Goal: Use online tool/utility: Utilize a website feature to perform a specific function

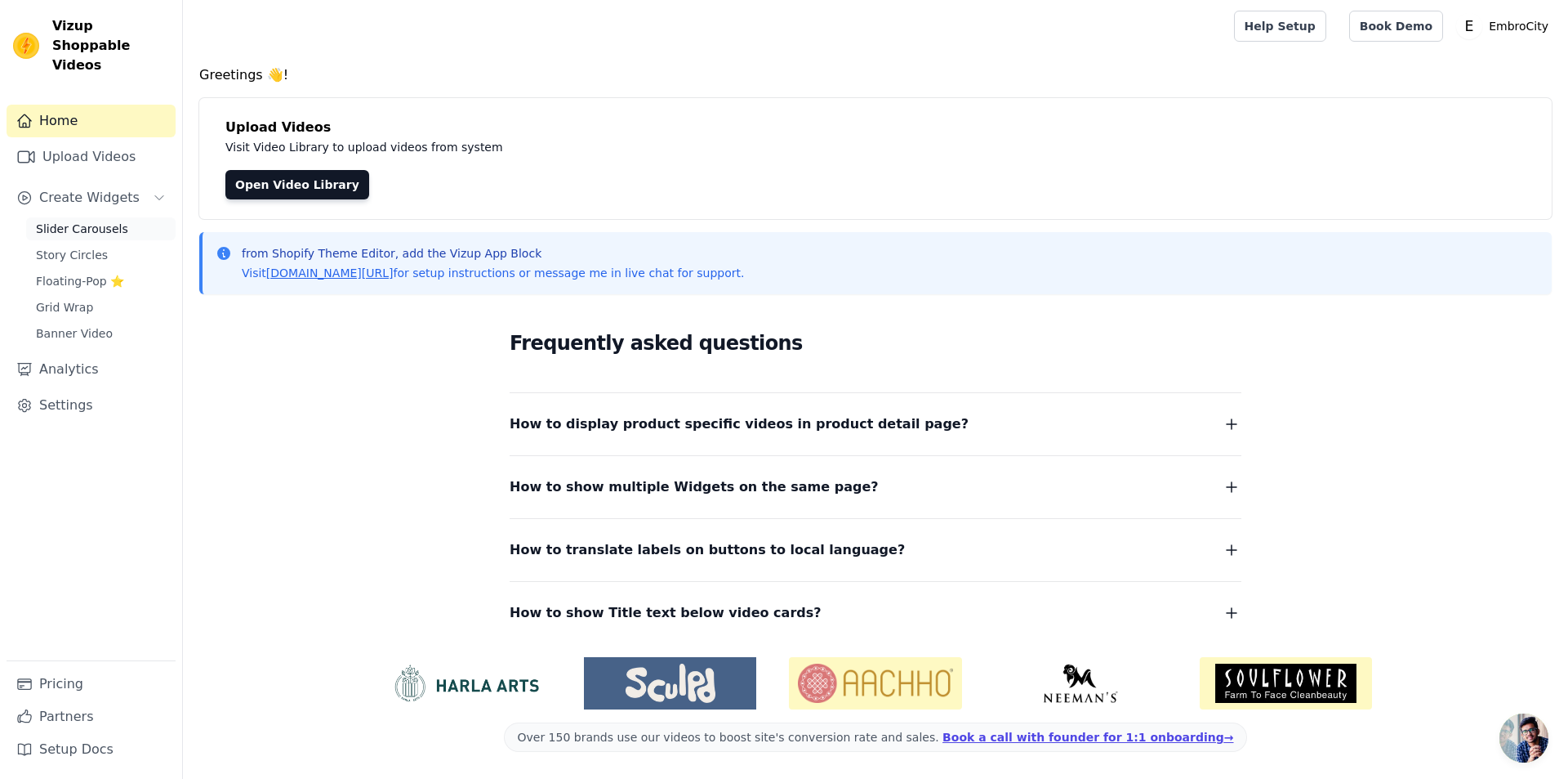
click at [89, 221] on span "Slider Carousels" at bounding box center [82, 228] width 92 height 16
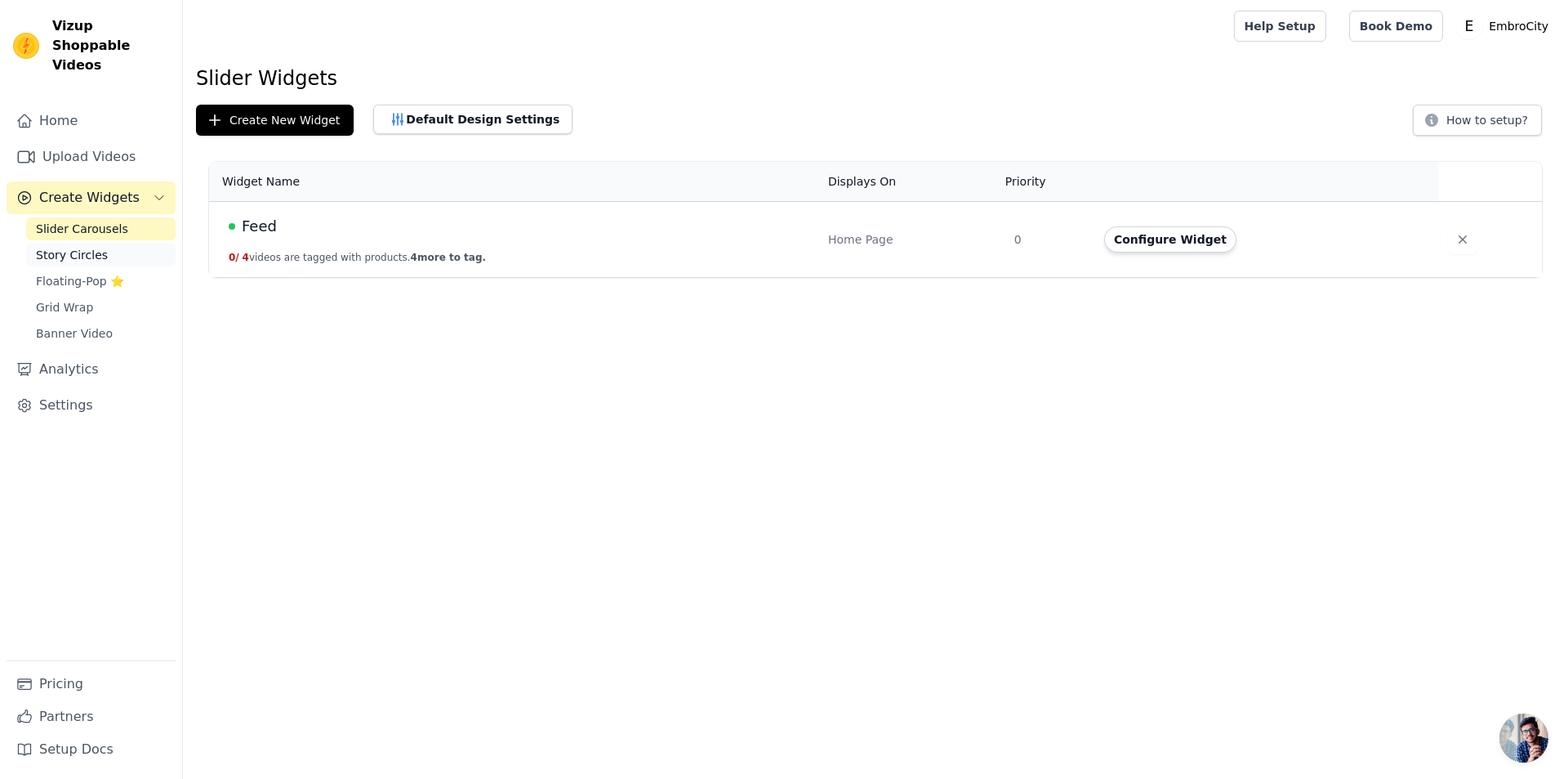
click at [83, 247] on span "Story Circles" at bounding box center [72, 255] width 72 height 16
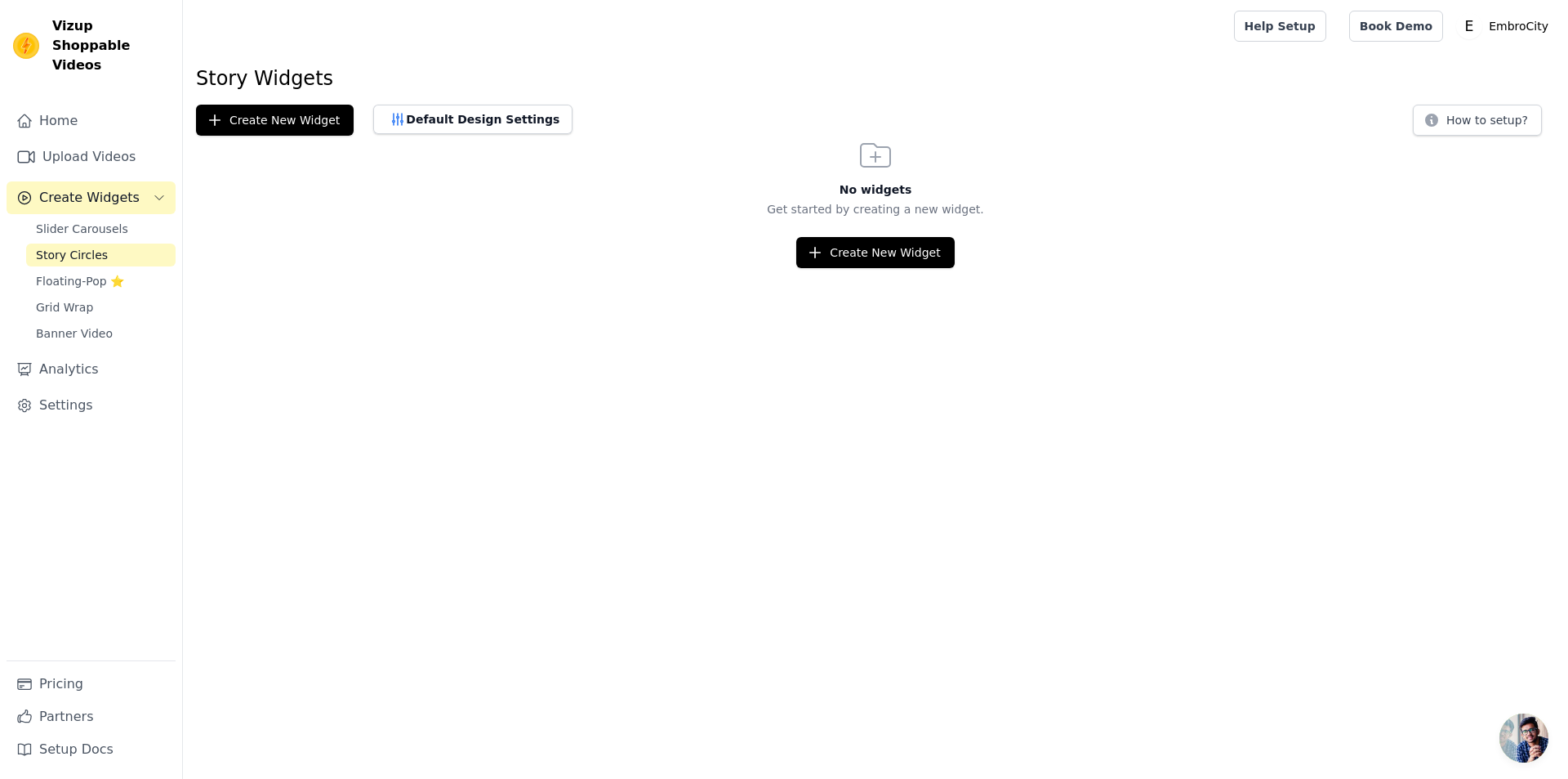
click at [100, 244] on link "Story Circles" at bounding box center [101, 255] width 150 height 23
click at [107, 221] on span "Slider Carousels" at bounding box center [82, 228] width 92 height 16
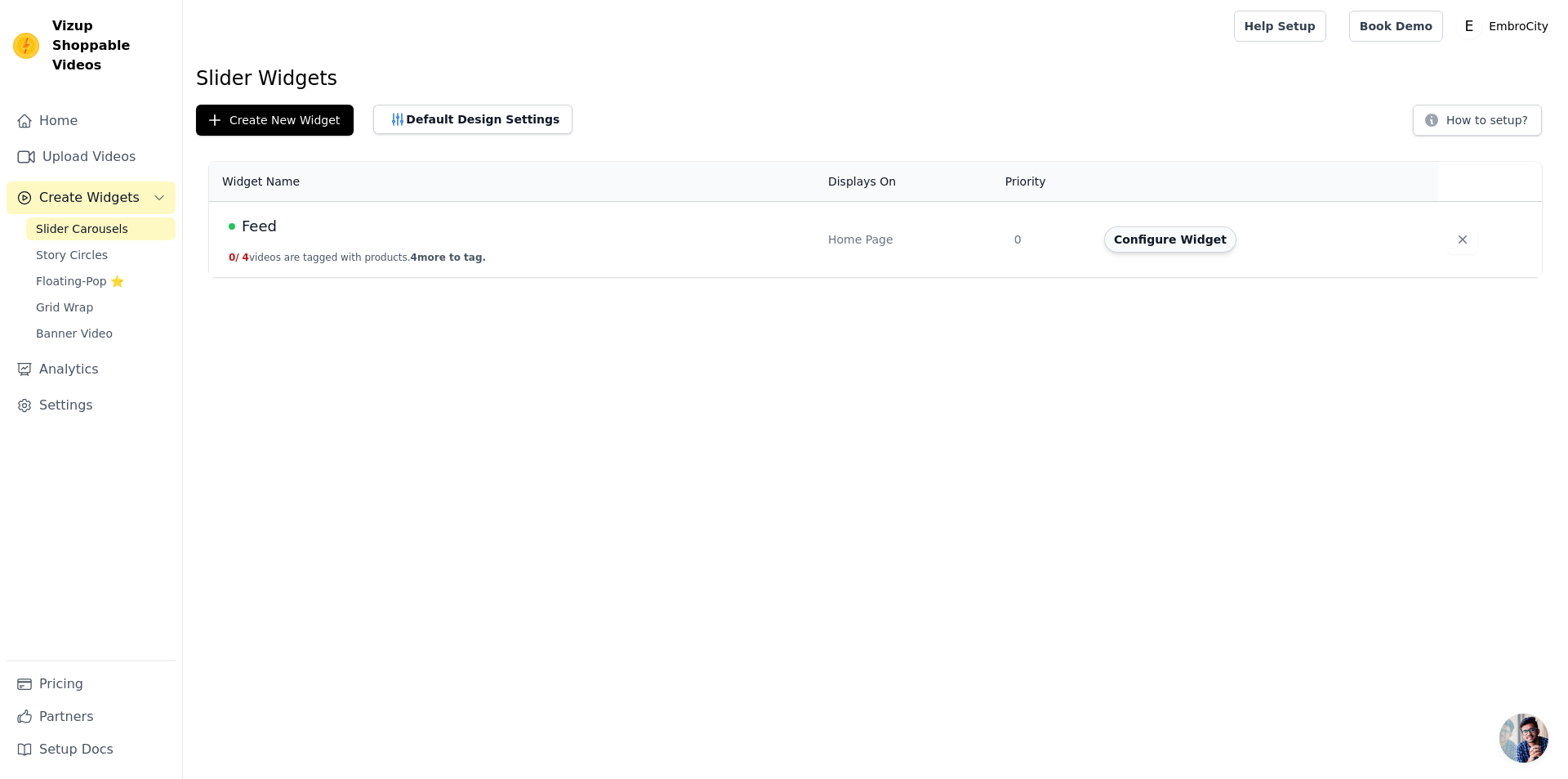
click at [1172, 246] on button "Configure Widget" at bounding box center [1170, 239] width 133 height 26
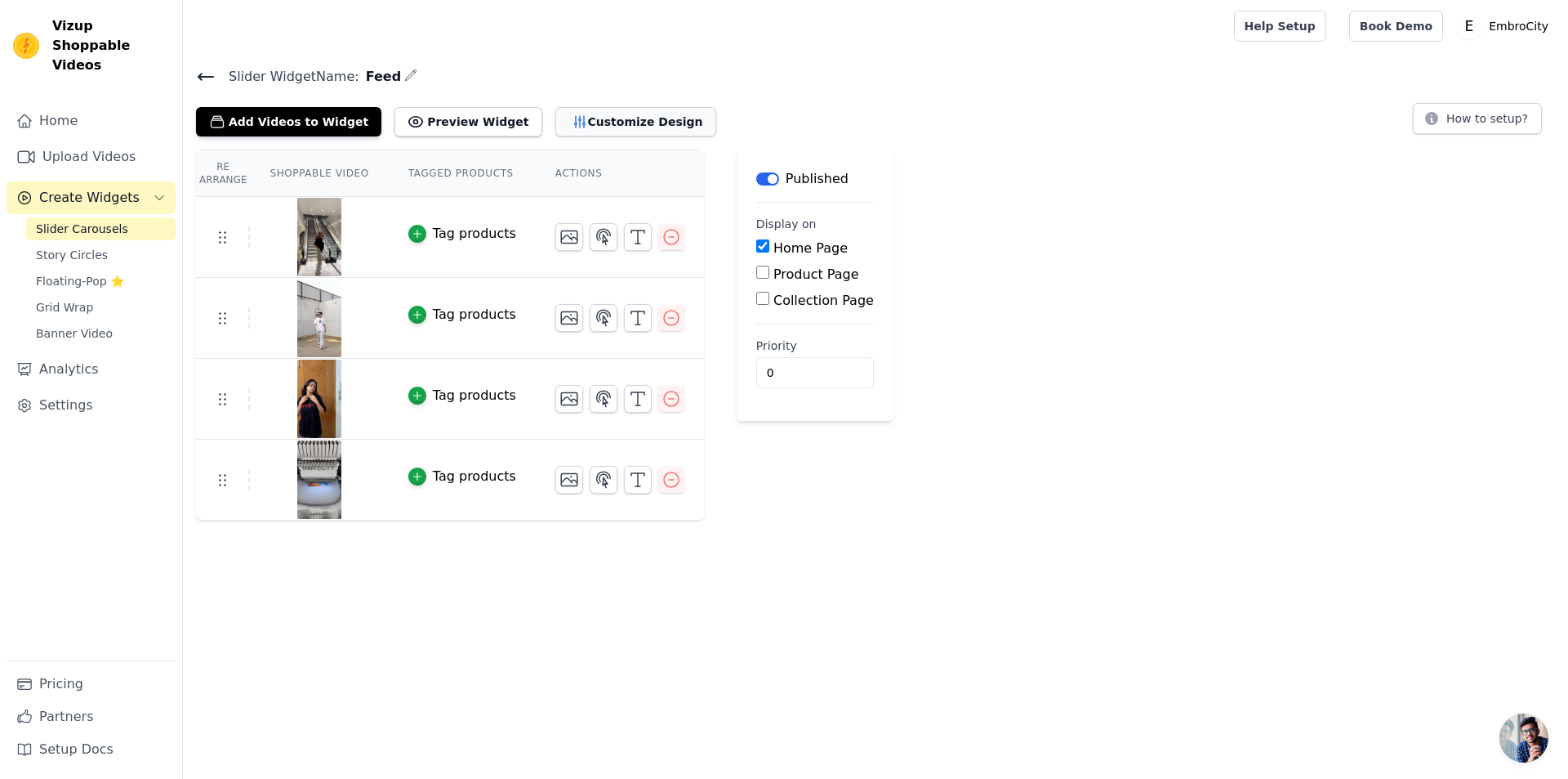
click at [605, 122] on button "Customize Design" at bounding box center [636, 122] width 161 height 30
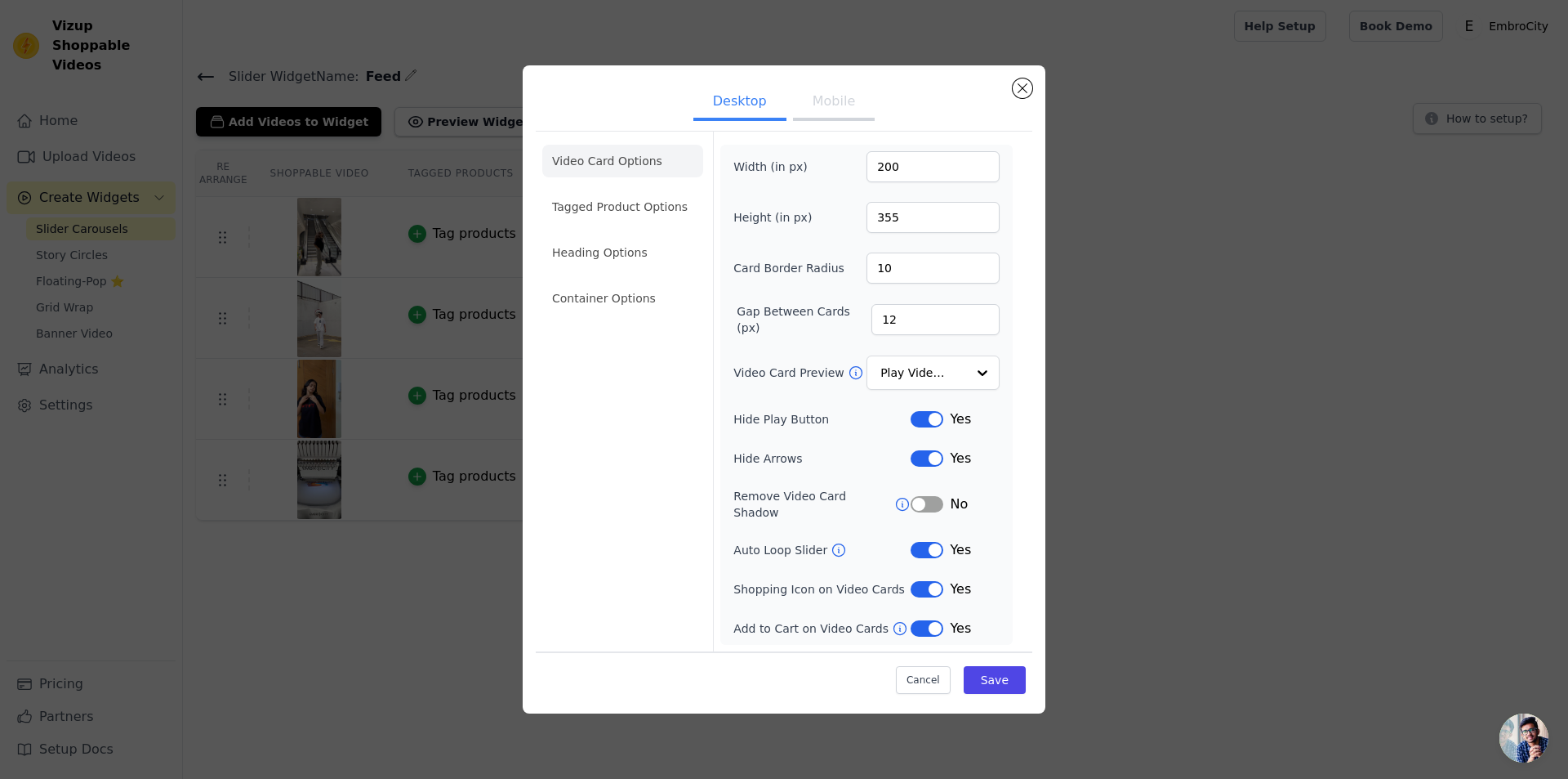
click at [823, 107] on button "Mobile" at bounding box center [833, 102] width 82 height 36
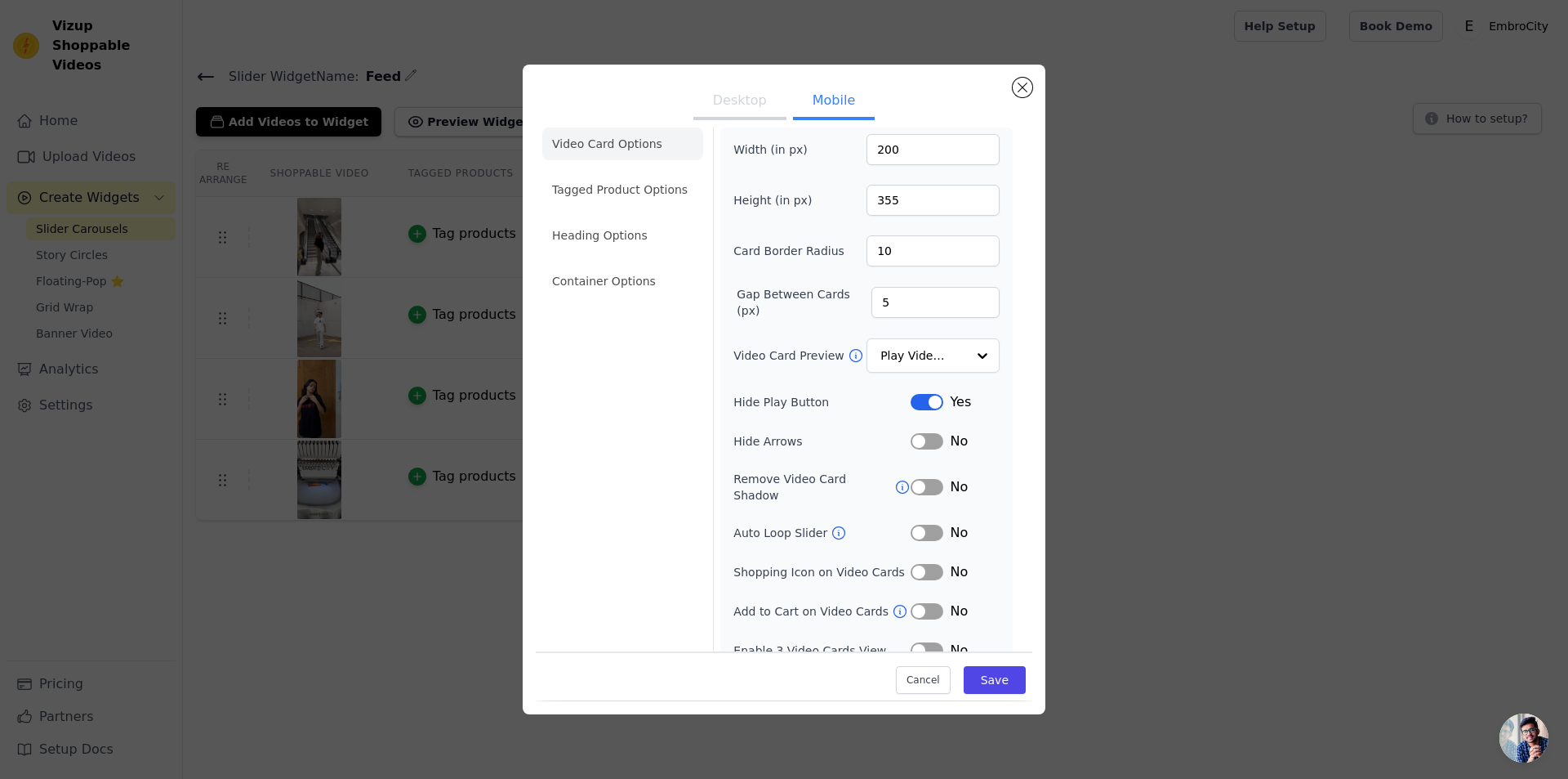
scroll to position [23, 0]
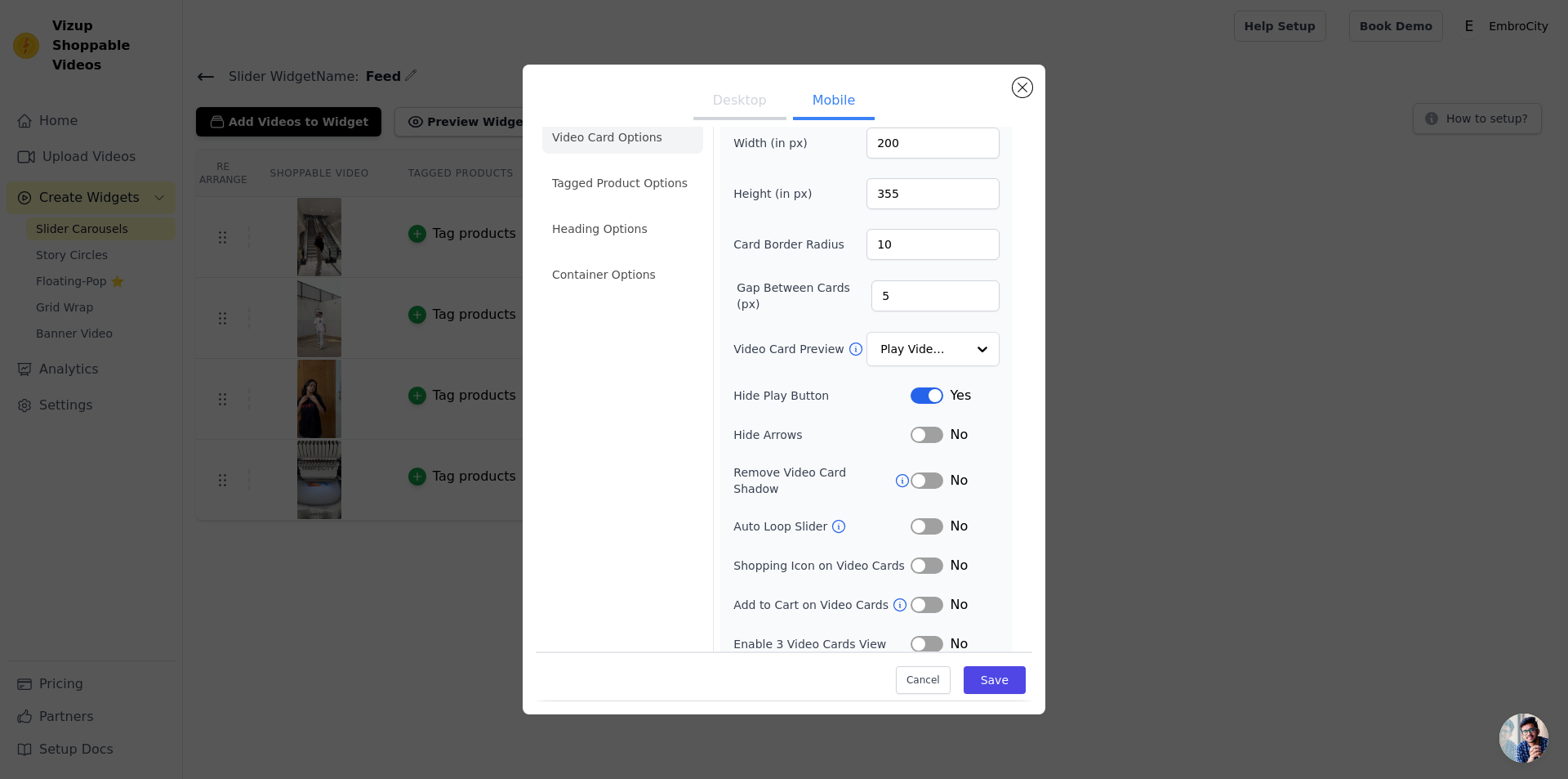
click at [738, 95] on button "Desktop" at bounding box center [740, 102] width 93 height 36
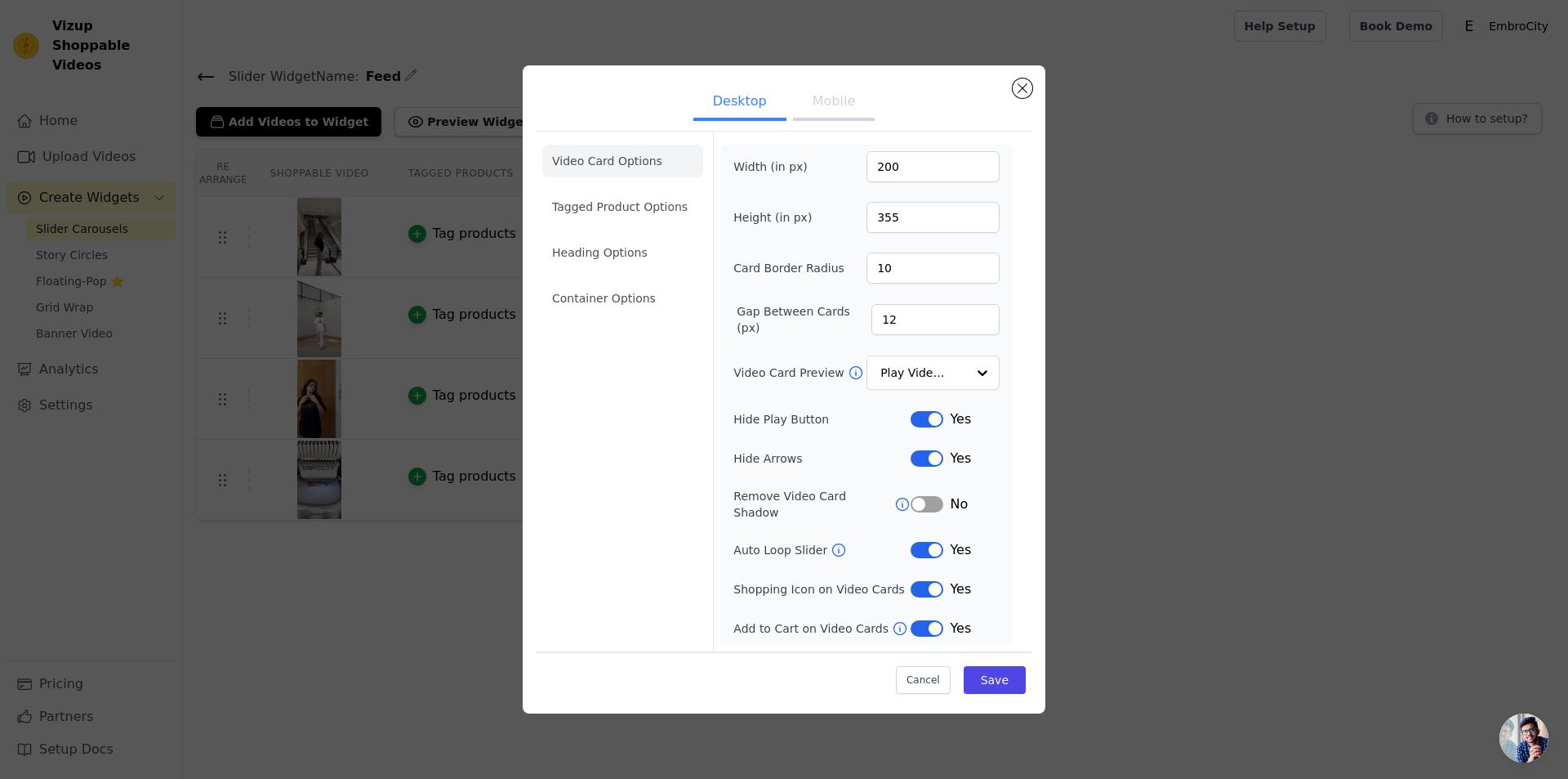
click at [840, 116] on button "Mobile" at bounding box center [833, 102] width 82 height 36
click at [921, 458] on button "Label" at bounding box center [926, 457] width 33 height 16
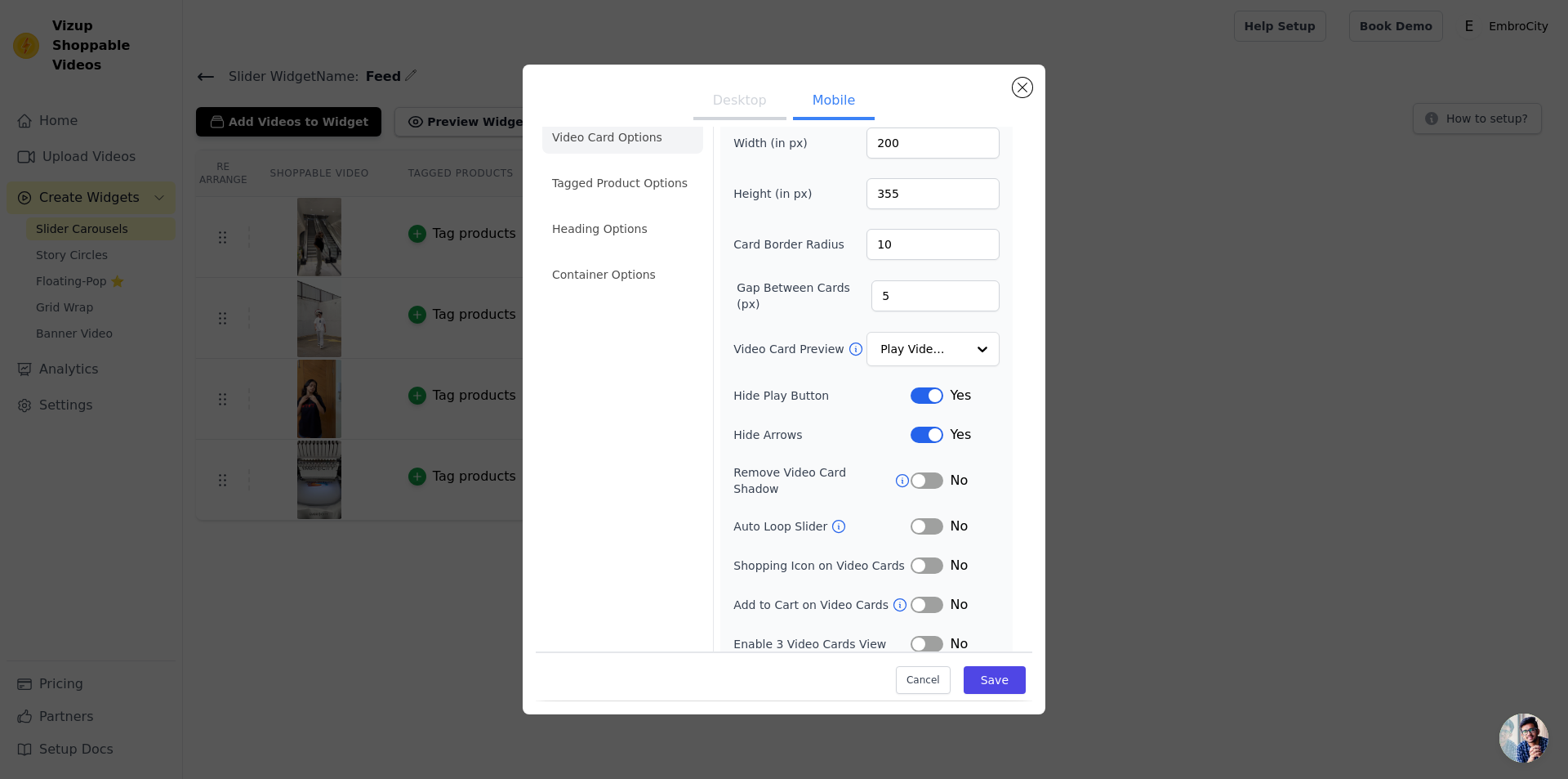
click at [746, 92] on button "Desktop" at bounding box center [740, 102] width 93 height 36
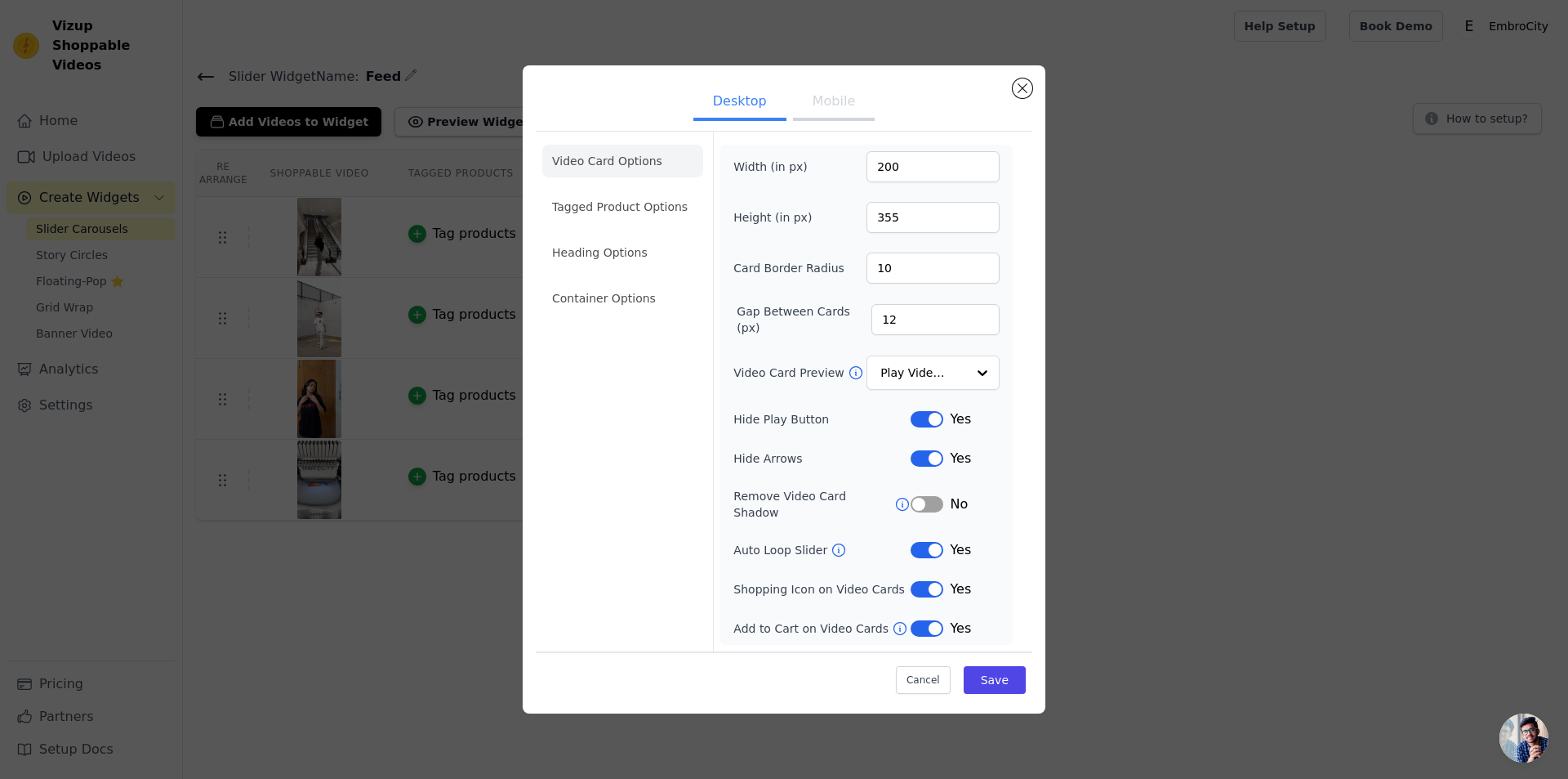
scroll to position [0, 0]
click at [921, 583] on button "Label" at bounding box center [926, 589] width 33 height 16
click at [931, 620] on button "Label" at bounding box center [926, 628] width 33 height 16
click at [919, 544] on button "Label" at bounding box center [926, 550] width 33 height 16
click at [588, 261] on li "Heading Options" at bounding box center [623, 252] width 161 height 33
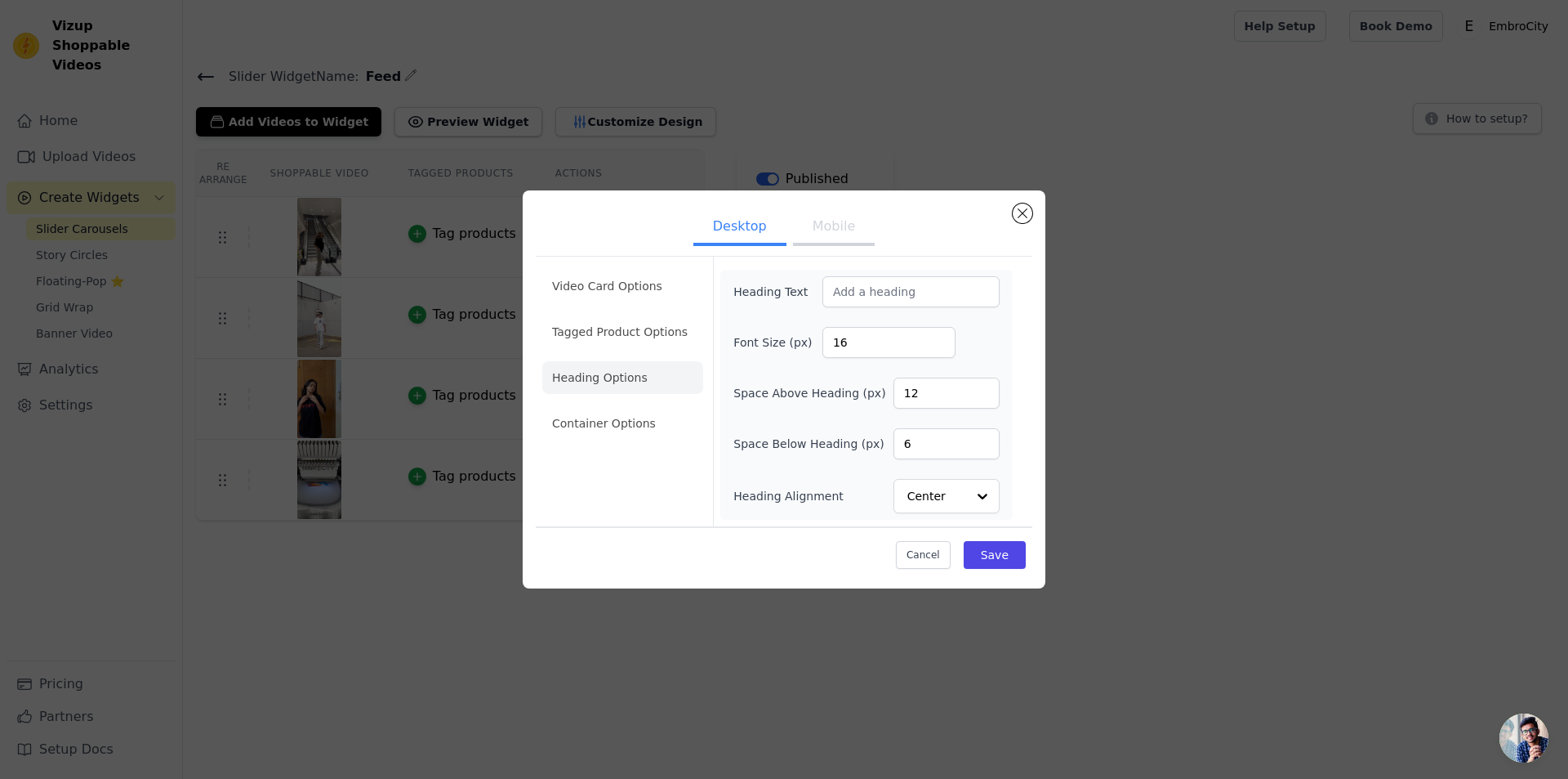
click at [820, 225] on button "Mobile" at bounding box center [833, 228] width 82 height 36
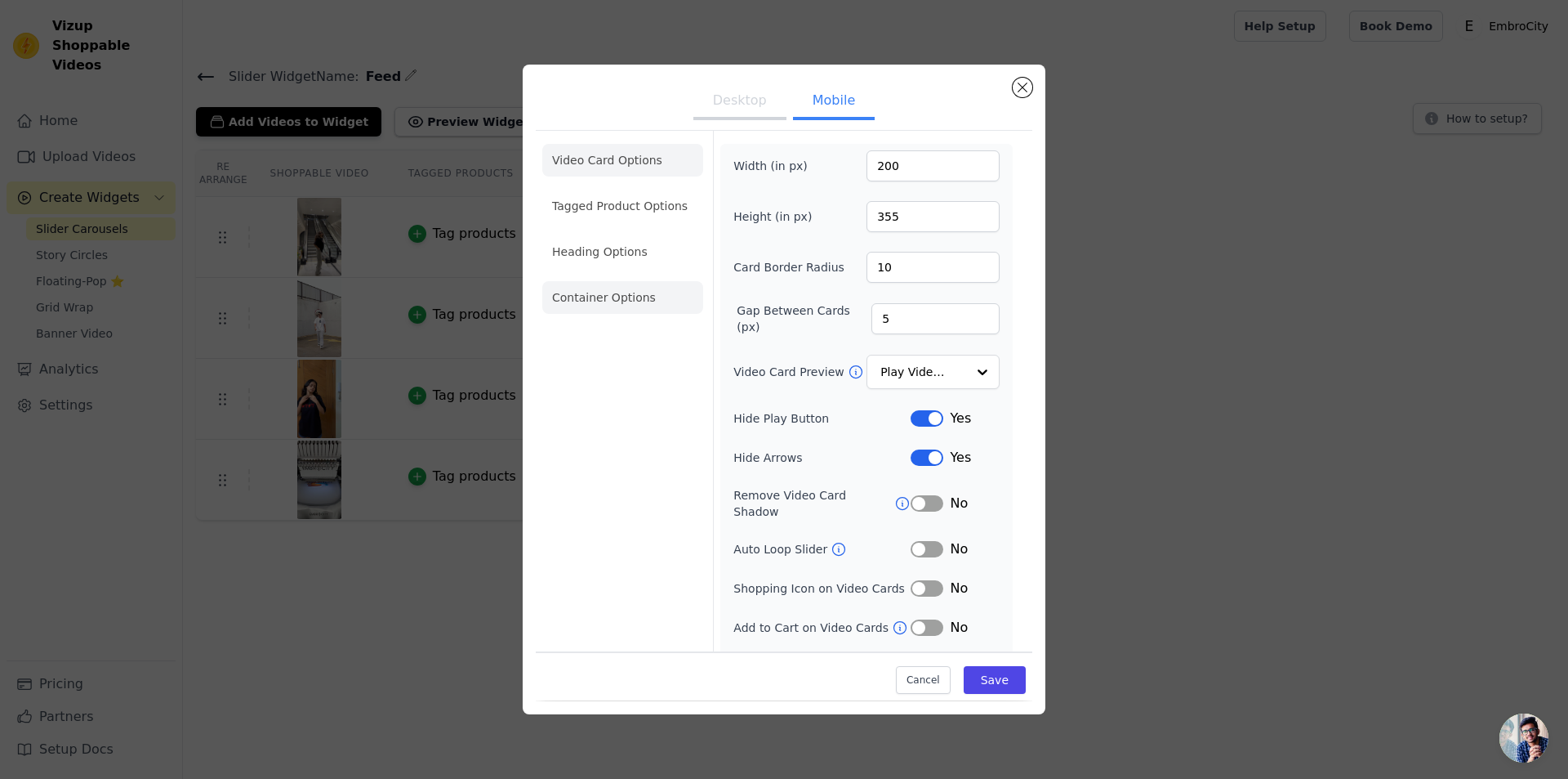
click at [598, 297] on li "Container Options" at bounding box center [623, 297] width 161 height 33
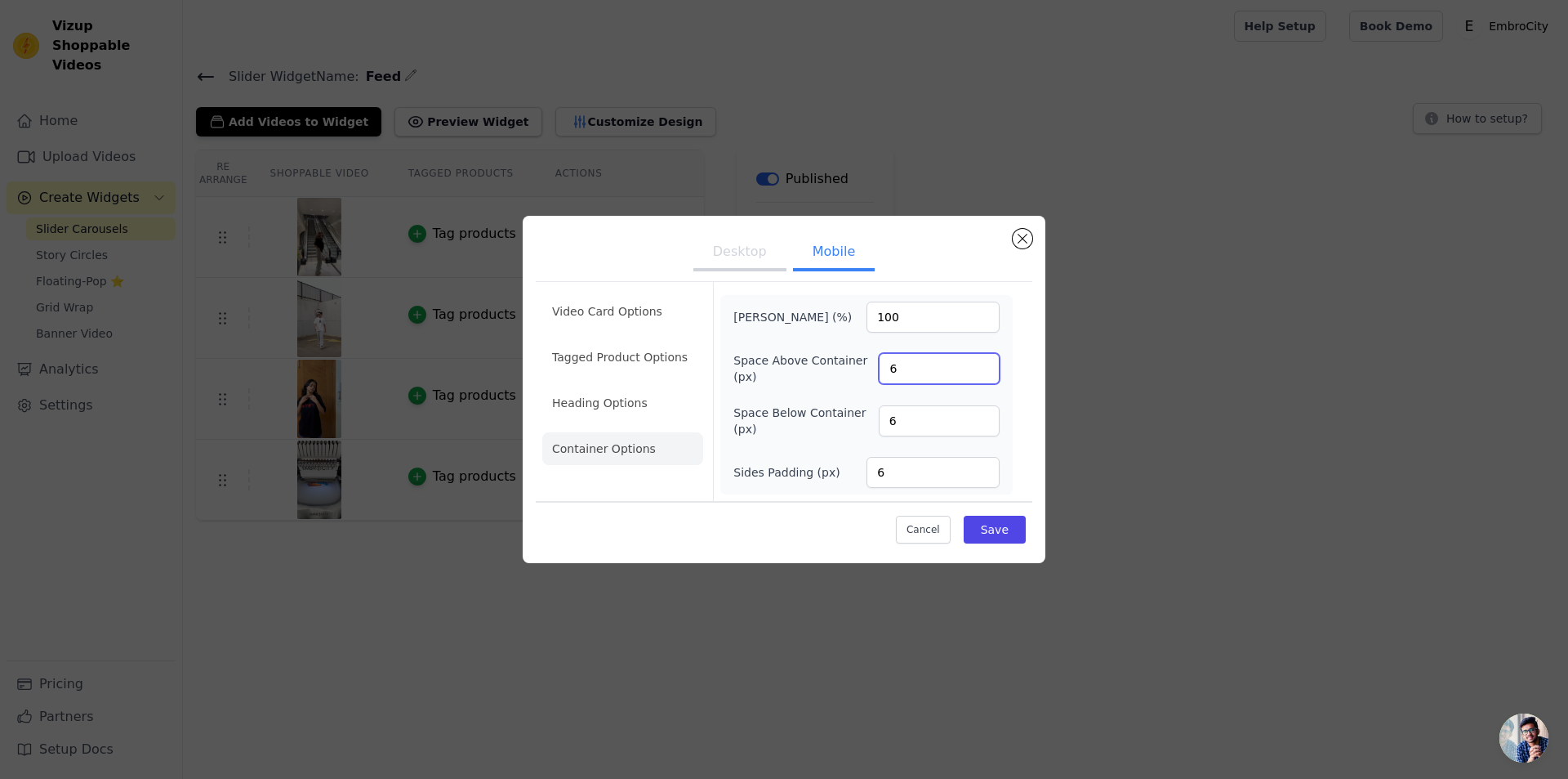
drag, startPoint x: 926, startPoint y: 372, endPoint x: 893, endPoint y: 373, distance: 33.0
click at [893, 373] on input "6" at bounding box center [939, 368] width 121 height 31
drag, startPoint x: 904, startPoint y: 475, endPoint x: 884, endPoint y: 483, distance: 21.5
click at [884, 483] on input "6" at bounding box center [932, 472] width 133 height 31
click at [997, 537] on button "Save" at bounding box center [994, 529] width 62 height 28
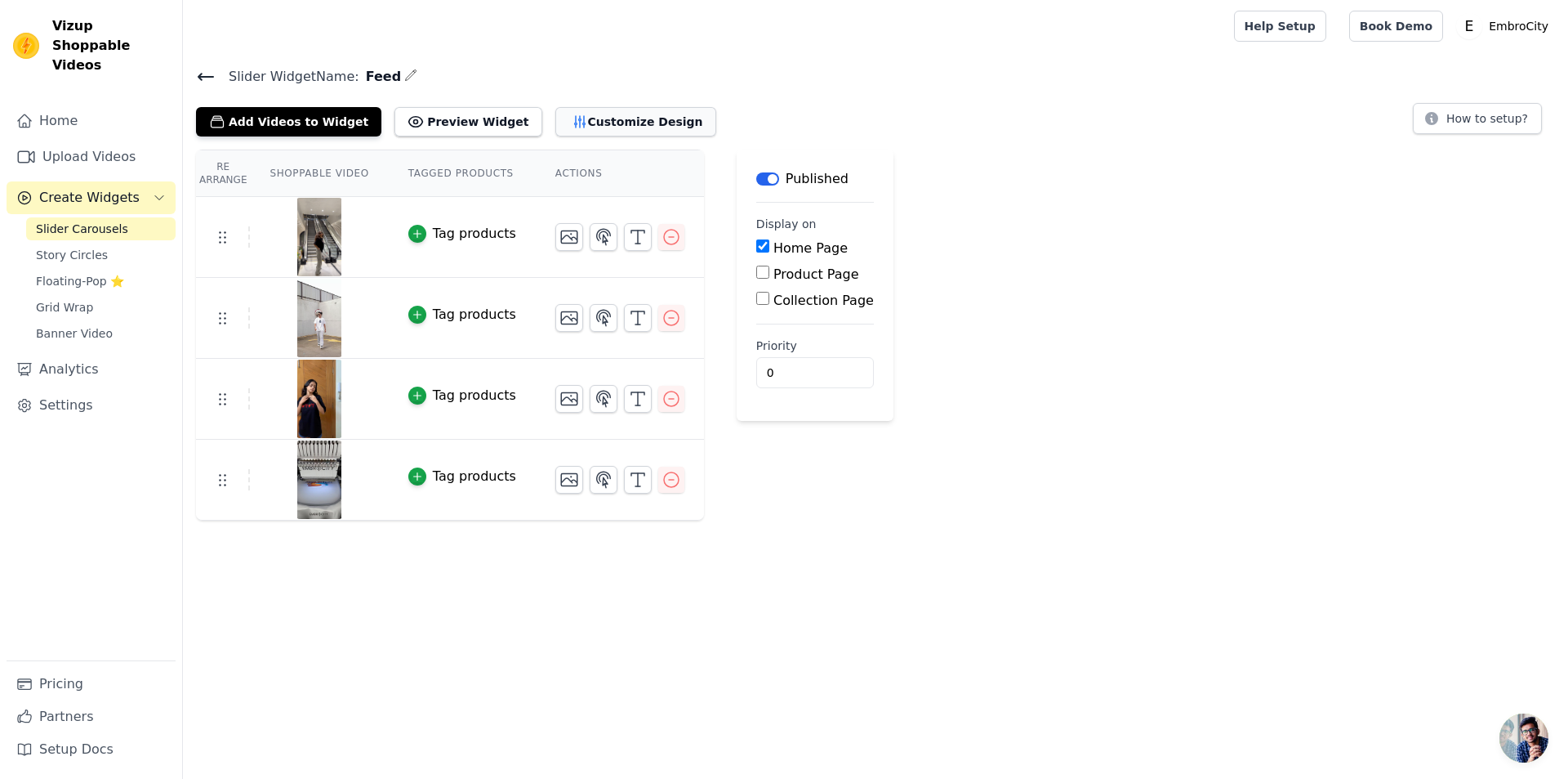
click at [587, 128] on button "Customize Design" at bounding box center [636, 122] width 161 height 30
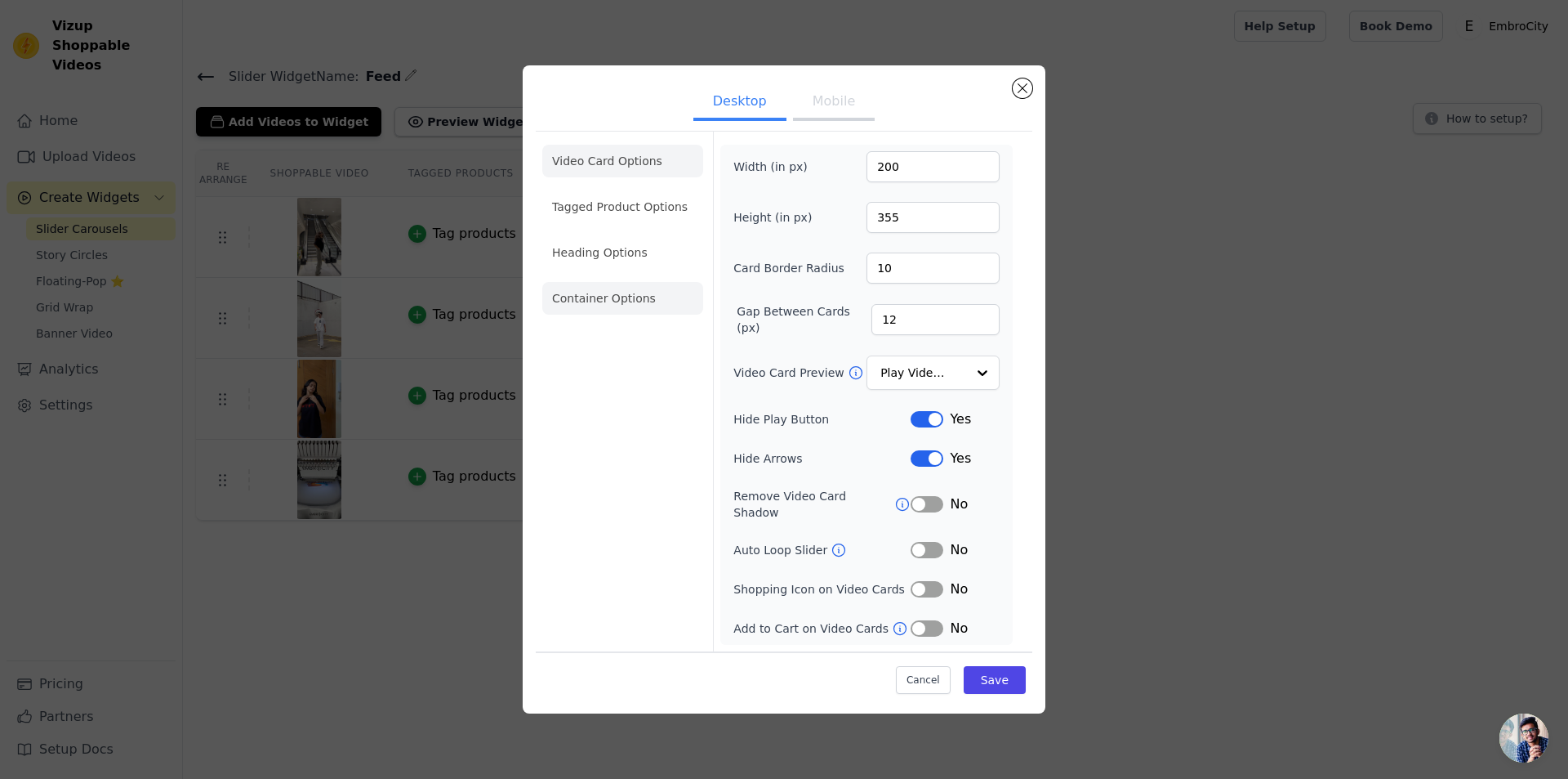
click at [625, 303] on li "Container Options" at bounding box center [623, 298] width 161 height 33
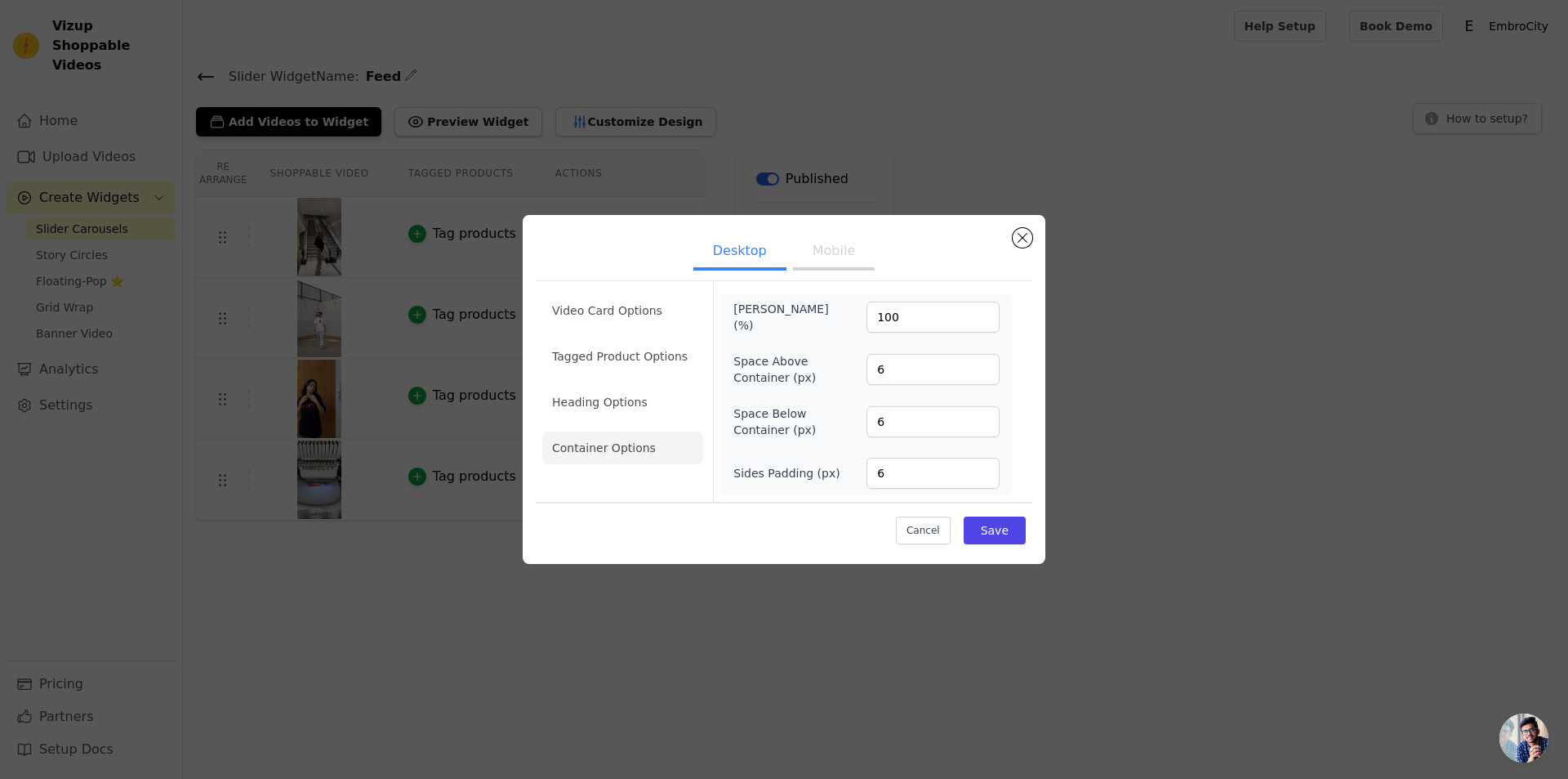
click at [806, 250] on button "Mobile" at bounding box center [833, 252] width 82 height 36
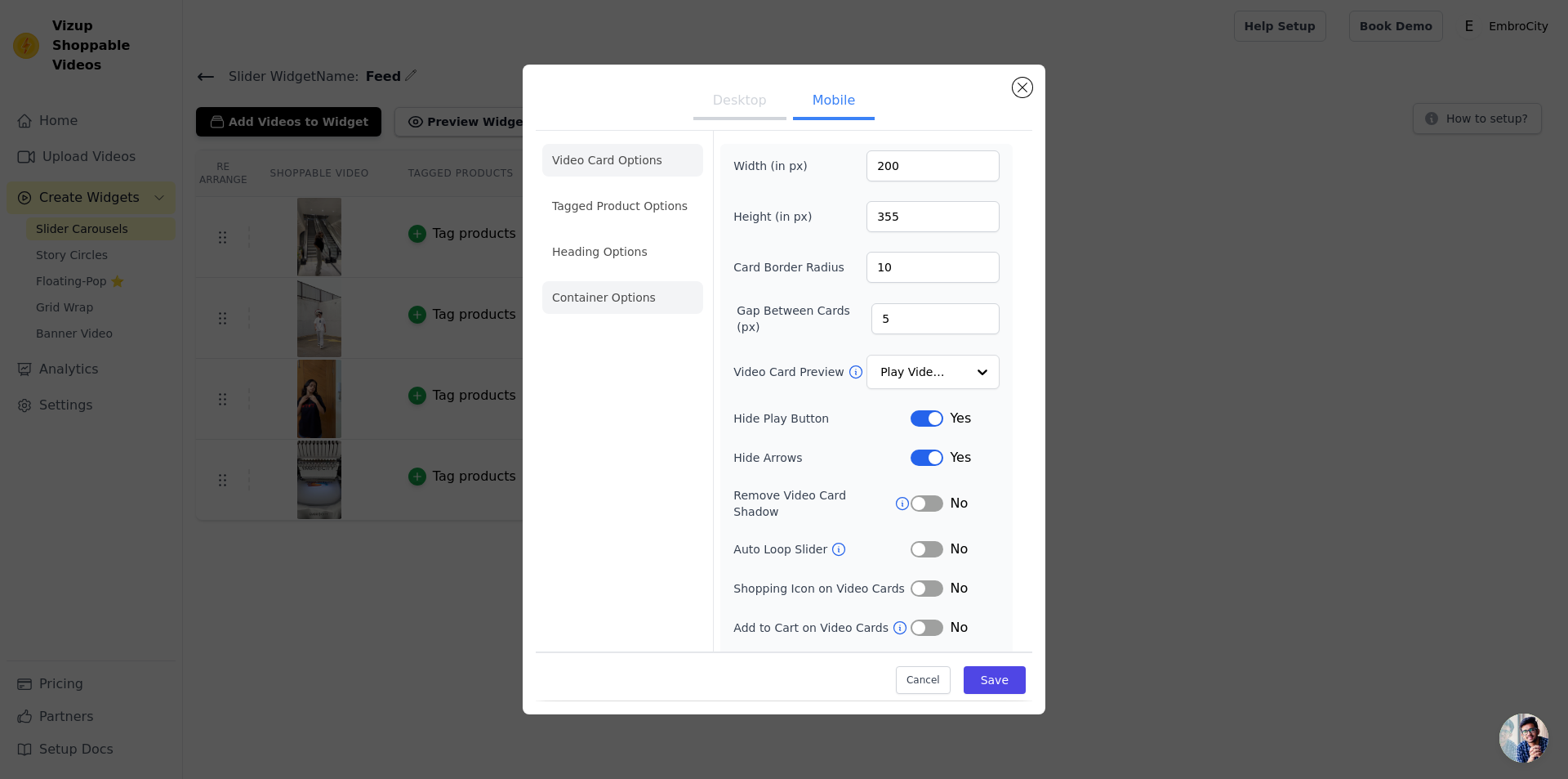
click at [640, 297] on li "Container Options" at bounding box center [623, 297] width 161 height 33
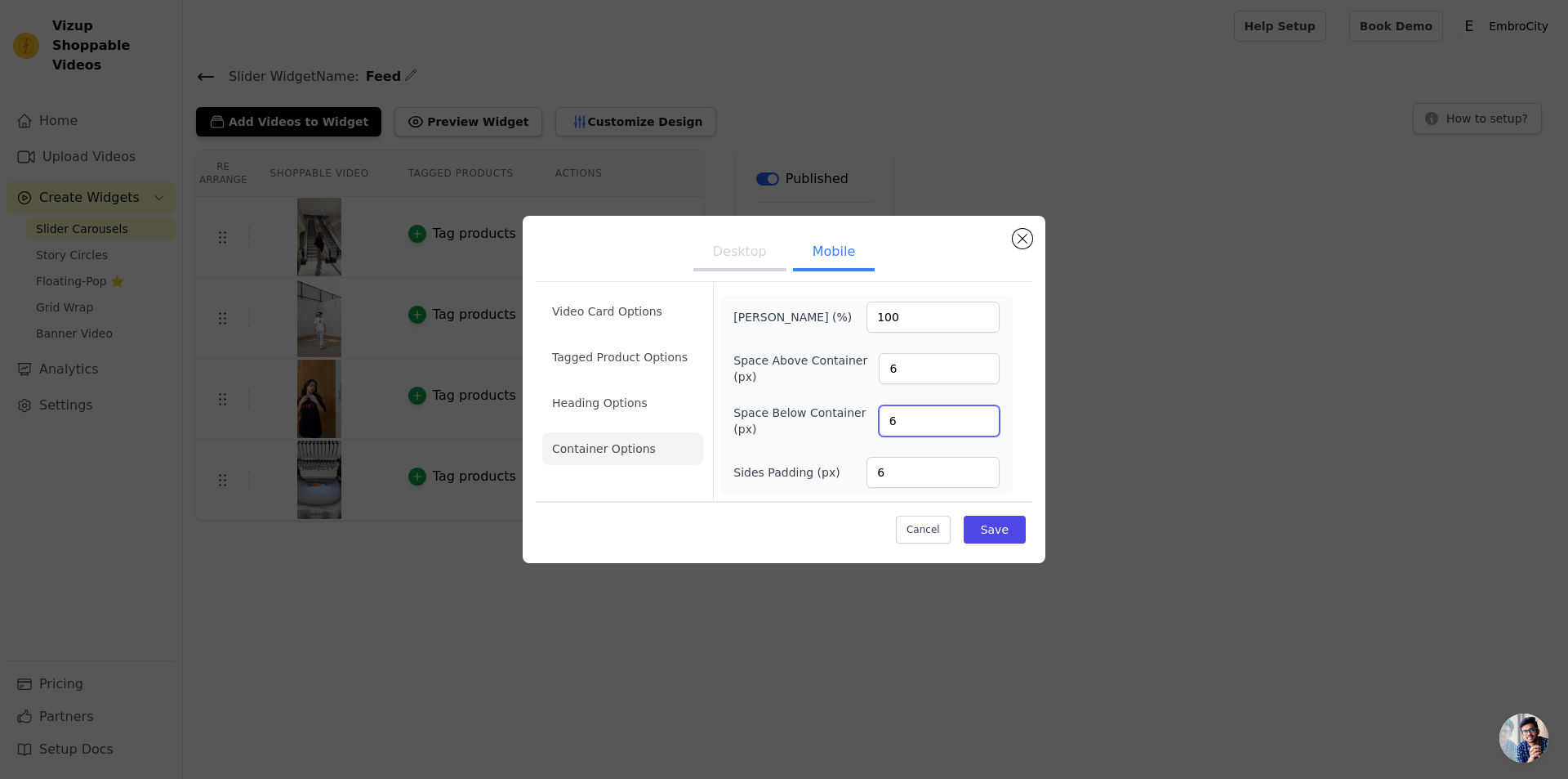
click at [879, 424] on input "6" at bounding box center [939, 420] width 121 height 31
drag, startPoint x: 877, startPoint y: 478, endPoint x: 866, endPoint y: 478, distance: 11.0
click at [866, 478] on div "Sides Padding (px) 6" at bounding box center [866, 472] width 266 height 31
type input "0"
drag, startPoint x: 901, startPoint y: 420, endPoint x: 883, endPoint y: 423, distance: 18.2
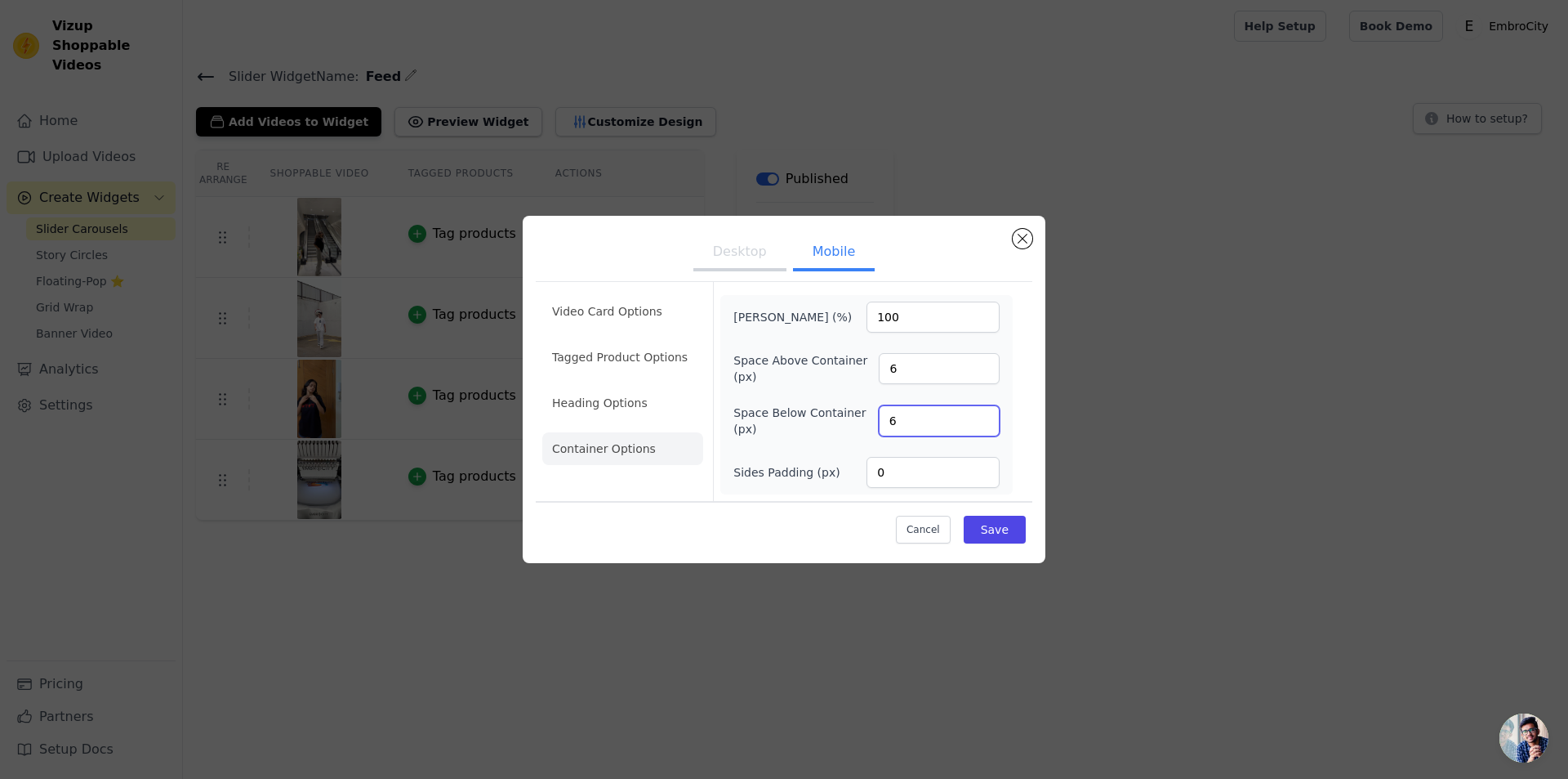
click at [883, 423] on input "6" at bounding box center [939, 420] width 121 height 31
type input "0"
drag, startPoint x: 902, startPoint y: 366, endPoint x: 882, endPoint y: 369, distance: 20.2
click at [882, 369] on input "6" at bounding box center [939, 368] width 121 height 31
type input "0"
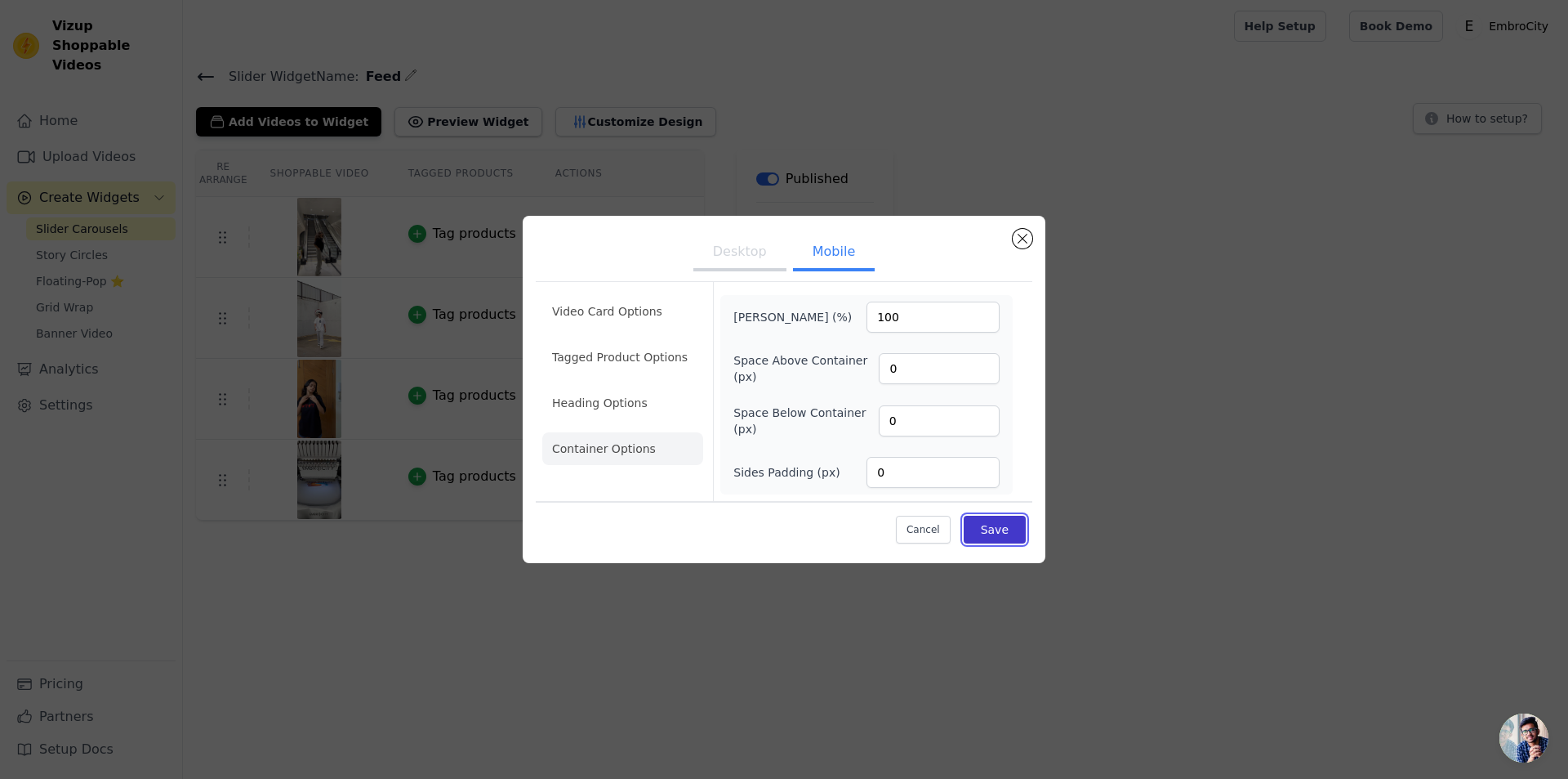
click at [1002, 532] on button "Save" at bounding box center [994, 529] width 62 height 28
